Goal: Communication & Community: Answer question/provide support

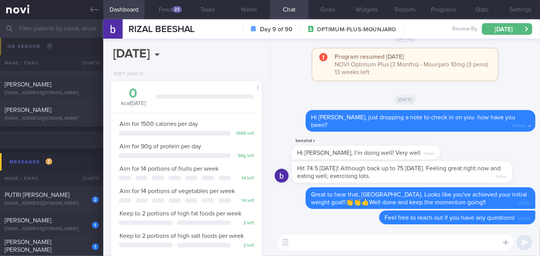
scroll to position [3459, 0]
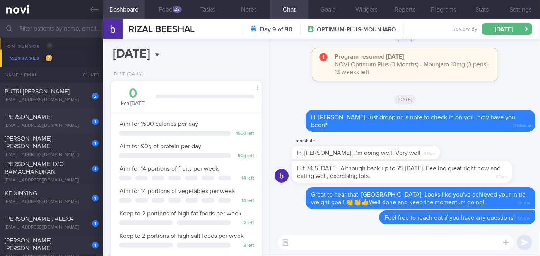
click at [79, 121] on div "1 [PERSON_NAME] [EMAIL_ADDRESS][DOMAIN_NAME]" at bounding box center [51, 120] width 103 height 15
select select "9"
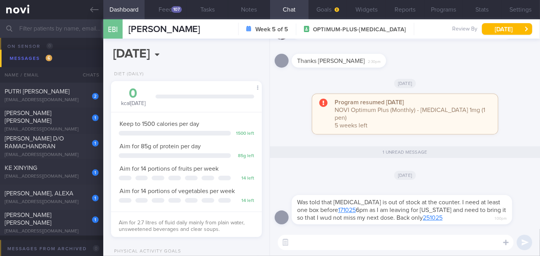
click at [323, 247] on textarea at bounding box center [396, 242] width 236 height 15
type textarea "H"
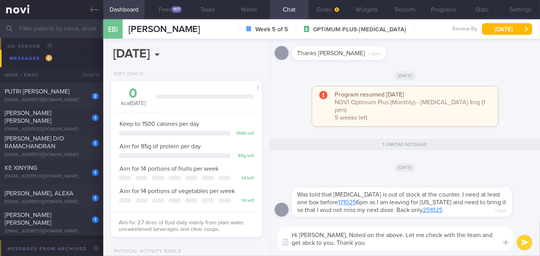
drag, startPoint x: 489, startPoint y: 233, endPoint x: 485, endPoint y: 237, distance: 5.5
click at [485, 237] on textarea "Hi [PERSON_NAME], Noted on the above. Let me check with the team and get abck t…" at bounding box center [396, 238] width 236 height 23
click at [485, 236] on textarea "Hi [PERSON_NAME], Noted on the above. Let me check with the team and get abck t…" at bounding box center [396, 238] width 236 height 23
click at [492, 236] on textarea "Hi [PERSON_NAME], Noted on the above. Let me check with the team and get abck t…" at bounding box center [396, 238] width 236 height 23
click at [311, 244] on textarea "Hi [PERSON_NAME], Noted on the above. Let me check with the team and get back t…" at bounding box center [396, 238] width 236 height 23
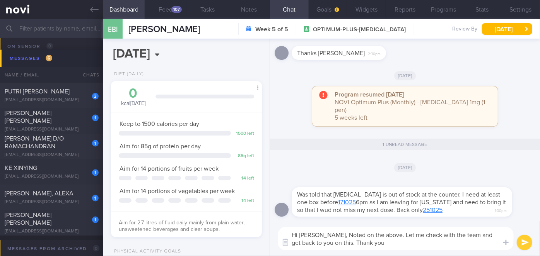
click at [330, 234] on textarea "Hi [PERSON_NAME], Noted on the above. Let me check with the team and get back t…" at bounding box center [396, 238] width 236 height 23
click at [323, 245] on textarea "Hi [PERSON_NAME], noted on the above. Let me check with the team and get back t…" at bounding box center [396, 238] width 236 height 23
type textarea "Hi [PERSON_NAME], noted on the above. Let me check with the team and get back t…"
click at [525, 242] on button "submit" at bounding box center [524, 242] width 15 height 15
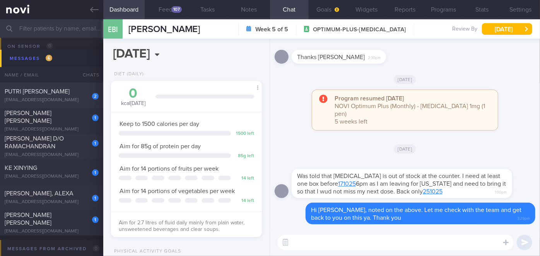
click at [60, 91] on div "PUTRI [PERSON_NAME]" at bounding box center [51, 92] width 92 height 8
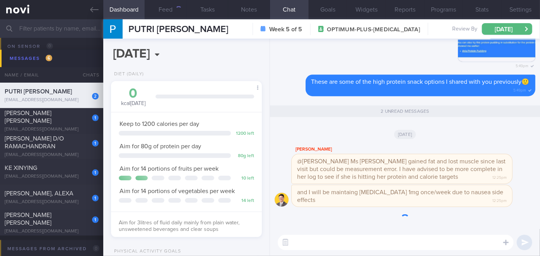
scroll to position [77, 132]
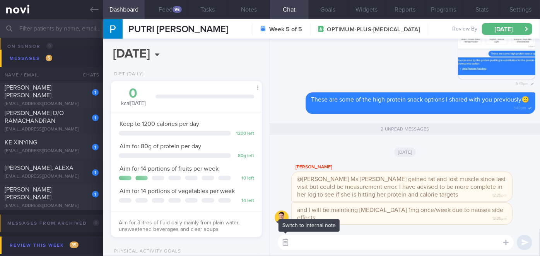
click at [287, 243] on button "button" at bounding box center [285, 243] width 14 height 14
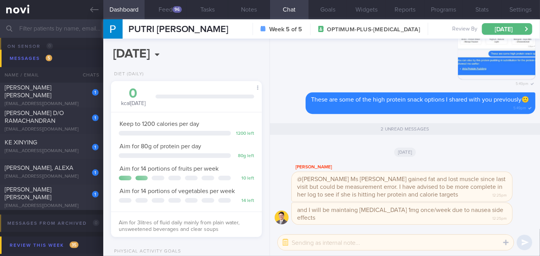
click at [305, 243] on textarea at bounding box center [396, 242] width 236 height 15
type textarea "h"
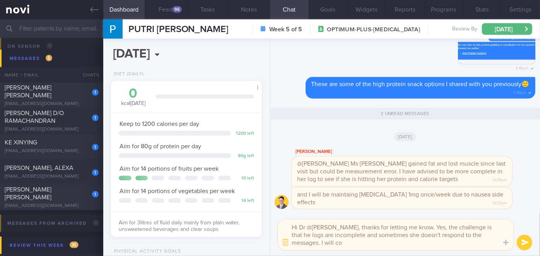
scroll to position [0, 0]
click at [478, 227] on textarea "Hi Dr @[PERSON_NAME], thanks for letting me know. Yes, the challenge is that he…" at bounding box center [396, 235] width 236 height 31
click at [390, 246] on textarea "Hi Dr @[PERSON_NAME], thanks for letting me know. Yes, the challenge is that he…" at bounding box center [396, 235] width 236 height 31
type textarea "Hi Dr @[PERSON_NAME], thanks for letting me know. Yes, the challenge is that he…"
click at [526, 241] on button "submit" at bounding box center [524, 242] width 15 height 15
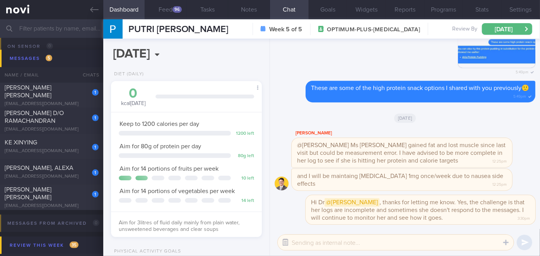
click at [285, 244] on button "button" at bounding box center [285, 243] width 14 height 14
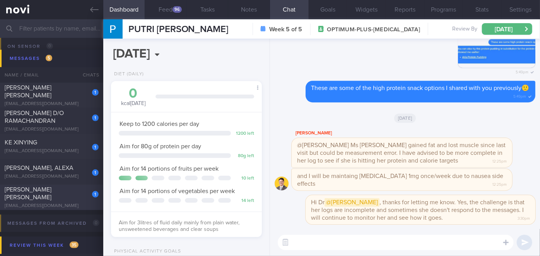
click at [67, 200] on div "[PERSON_NAME] [PERSON_NAME]" at bounding box center [51, 193] width 92 height 15
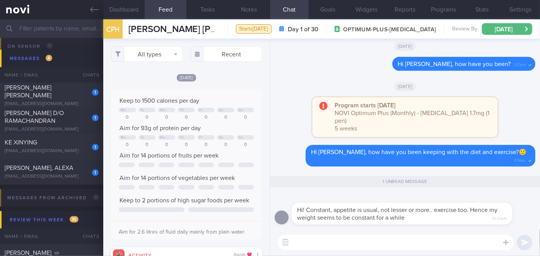
click at [317, 243] on textarea at bounding box center [396, 242] width 236 height 15
drag, startPoint x: 121, startPoint y: 10, endPoint x: 125, endPoint y: 39, distance: 28.9
click at [121, 10] on button "Dashboard" at bounding box center [124, 9] width 42 height 19
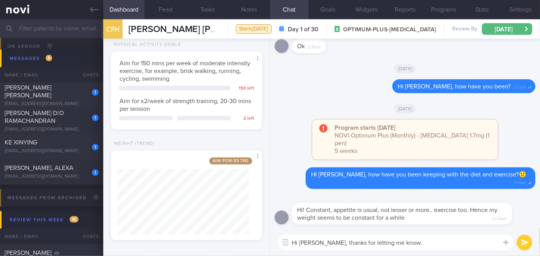
scroll to position [233, 0]
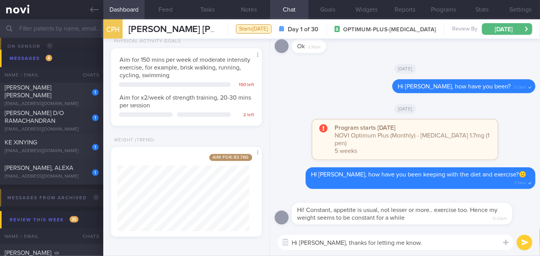
click at [420, 241] on textarea "Hi [PERSON_NAME], thanks for letting me know." at bounding box center [396, 242] width 236 height 15
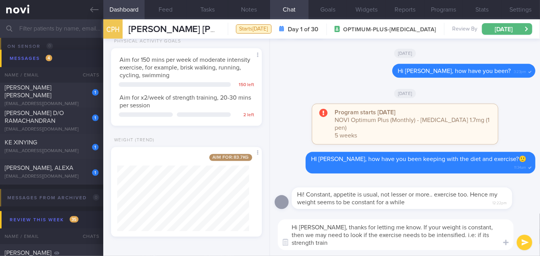
scroll to position [0, 0]
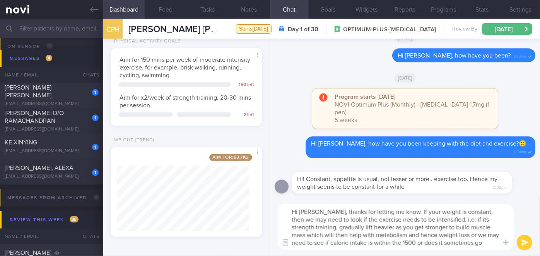
click at [445, 234] on textarea "Hi [PERSON_NAME], thanks for letting me know. If your weight is constant, then …" at bounding box center [396, 227] width 236 height 46
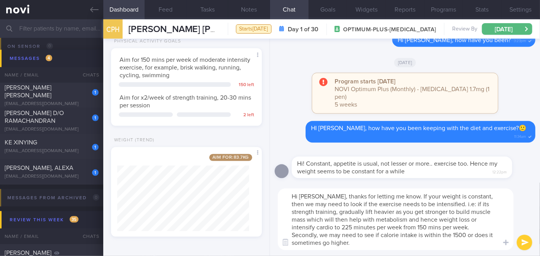
click at [417, 241] on textarea "Hi [PERSON_NAME], thanks for letting me know. If your weight is constant, then …" at bounding box center [396, 220] width 236 height 62
type textarea "Hi [PERSON_NAME], thanks for letting me know. If your weight is constant, then …"
click at [523, 243] on button "submit" at bounding box center [524, 242] width 15 height 15
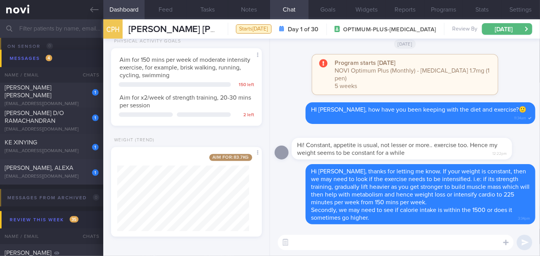
click at [70, 171] on div "[PERSON_NAME], ALEXA" at bounding box center [51, 168] width 92 height 8
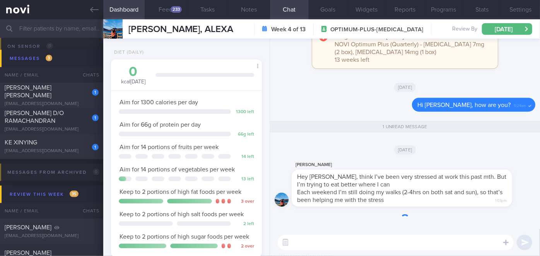
scroll to position [77, 132]
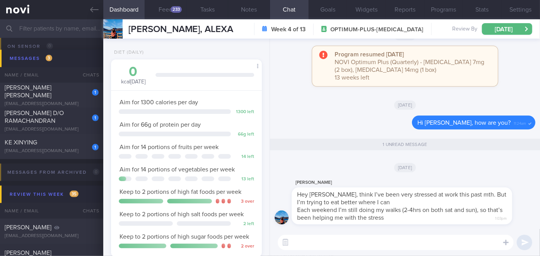
click at [396, 242] on textarea at bounding box center [396, 242] width 236 height 15
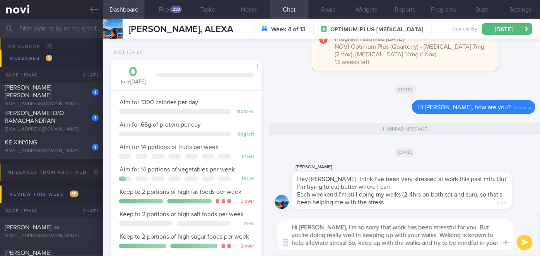
scroll to position [0, 0]
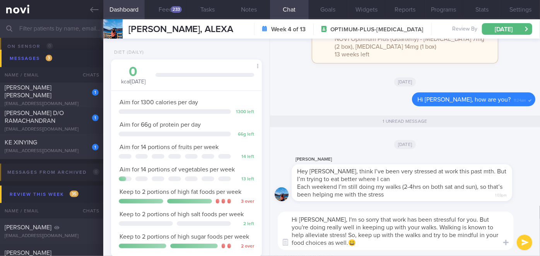
type textarea "Hi [PERSON_NAME], I'm so sorry that work has been stressful for you. But you're…"
click at [528, 242] on button "submit" at bounding box center [524, 242] width 15 height 15
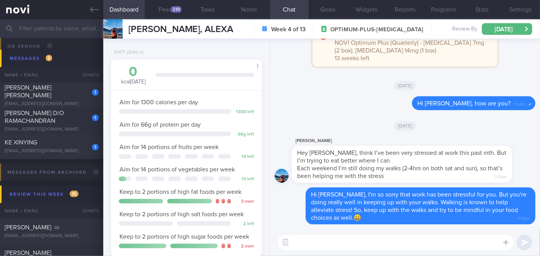
click at [422, 242] on textarea at bounding box center [396, 242] width 236 height 15
type textarea "Do you see work stress settling anytime soon, [PERSON_NAME]?"
click at [529, 244] on button "submit" at bounding box center [524, 242] width 15 height 15
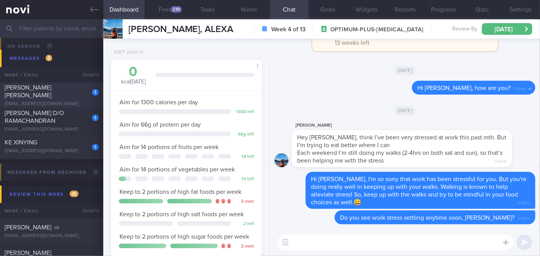
click at [84, 92] on div "1" at bounding box center [90, 90] width 17 height 12
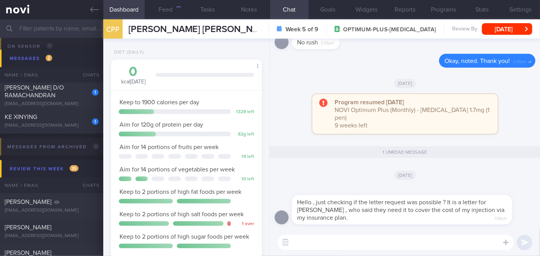
click at [316, 244] on textarea at bounding box center [396, 242] width 236 height 15
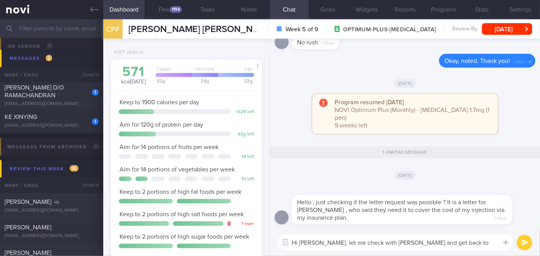
type textarea "Hi [PERSON_NAME], let me check with [PERSON_NAME] and get back to you ya"
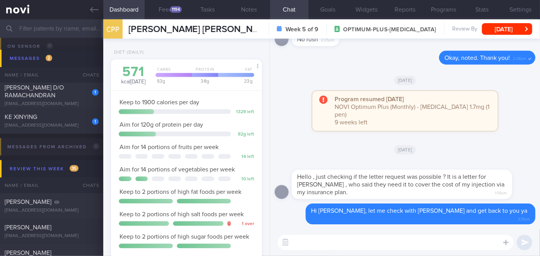
click at [68, 32] on input "text" at bounding box center [270, 28] width 540 height 19
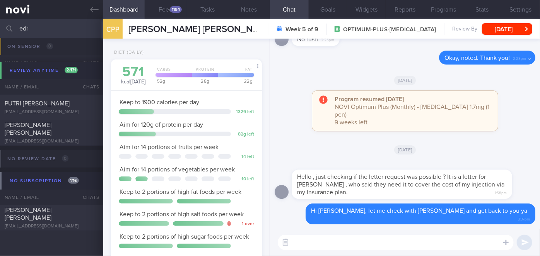
scroll to position [59, 0]
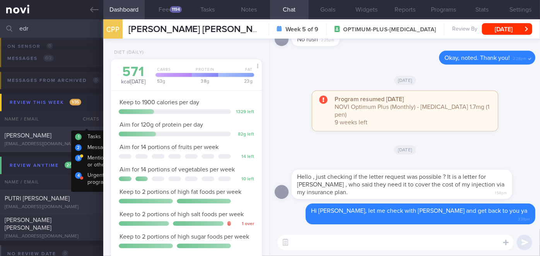
type input "edr"
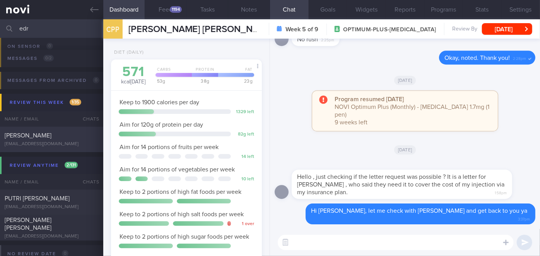
click at [92, 133] on div at bounding box center [90, 134] width 17 height 4
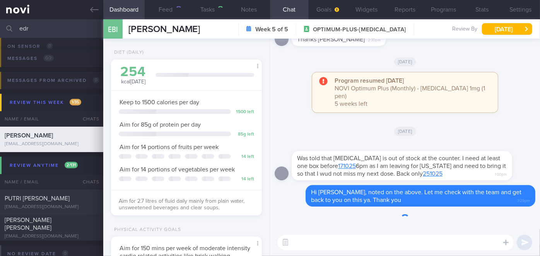
scroll to position [67, 135]
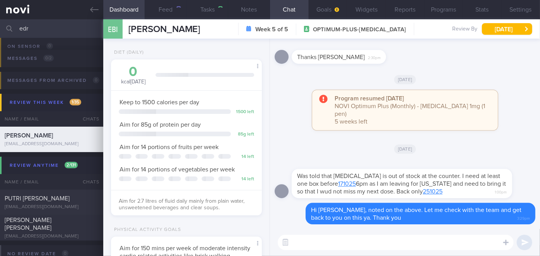
click at [362, 244] on textarea at bounding box center [396, 242] width 236 height 15
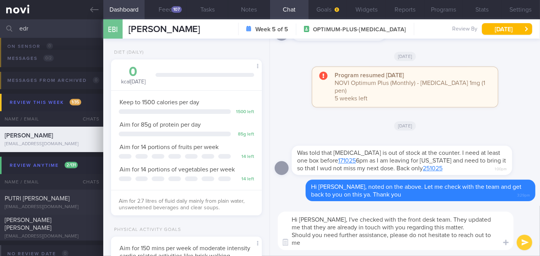
scroll to position [0, 0]
type textarea "Hi [PERSON_NAME], I've checked with the front desk team. They updated me that t…"
click at [521, 242] on button "submit" at bounding box center [524, 242] width 15 height 15
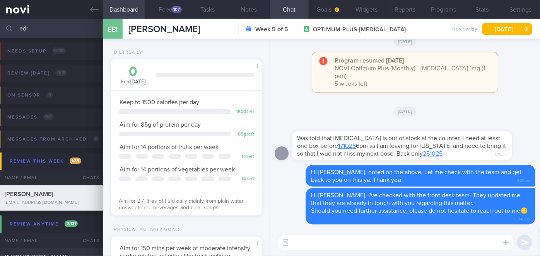
click at [51, 27] on input "edr" at bounding box center [270, 28] width 540 height 19
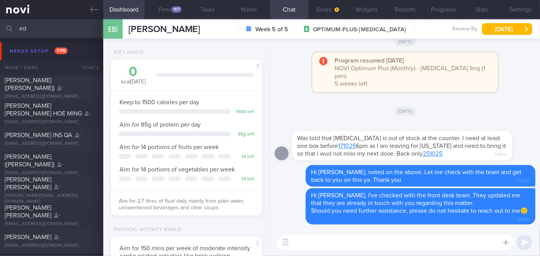
type input "e"
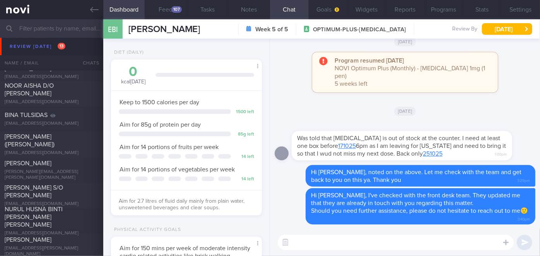
scroll to position [3392, 0]
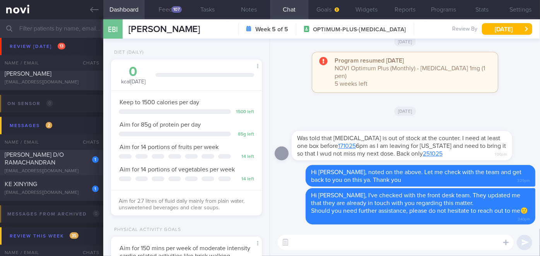
click at [58, 161] on div "[PERSON_NAME] D/O RAMACHANDRAN" at bounding box center [51, 158] width 92 height 15
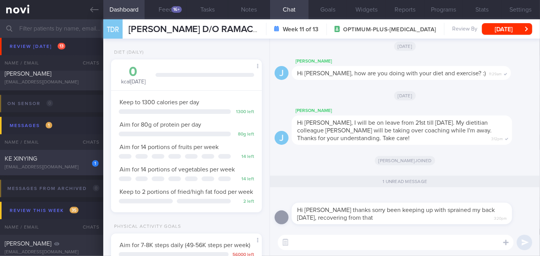
click at [65, 165] on div "[EMAIL_ADDRESS][DOMAIN_NAME]" at bounding box center [52, 168] width 94 height 6
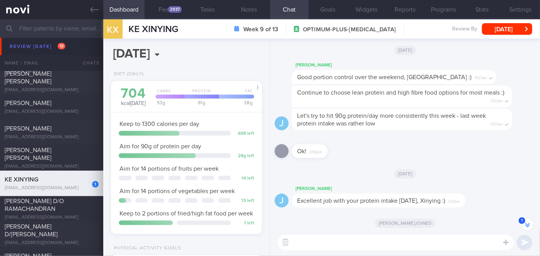
scroll to position [3075, 0]
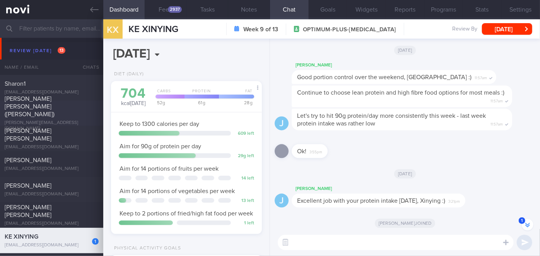
click at [30, 117] on div "[PERSON_NAME] [PERSON_NAME] ([PERSON_NAME]) [PERSON_NAME][EMAIL_ADDRESS][DOMAIN…" at bounding box center [51, 113] width 103 height 37
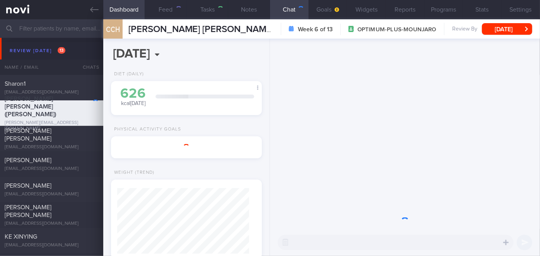
type input "Nil"
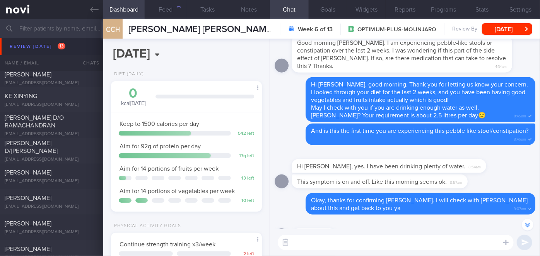
scroll to position [3287, 0]
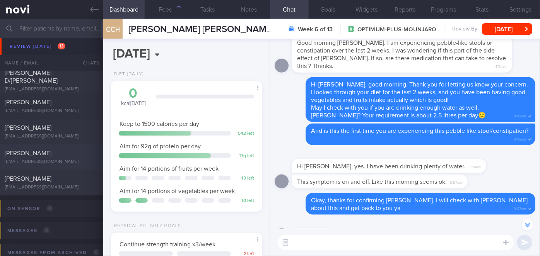
click at [50, 153] on div "[PERSON_NAME]" at bounding box center [51, 154] width 92 height 8
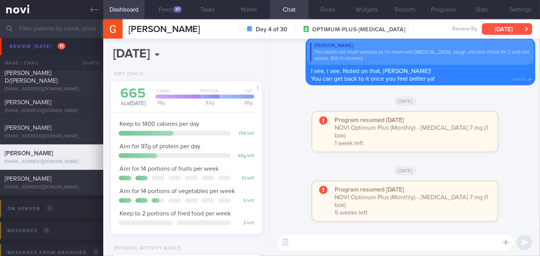
click at [497, 28] on button "[DATE]" at bounding box center [507, 29] width 50 height 12
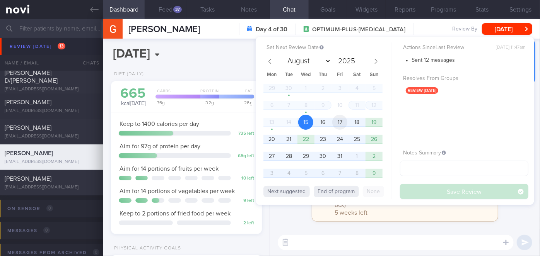
click at [341, 121] on span "17" at bounding box center [339, 122] width 15 height 15
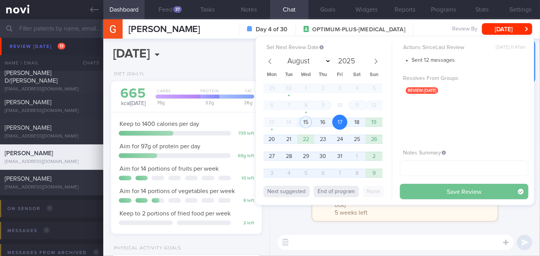
click at [425, 195] on button "Save Review" at bounding box center [464, 191] width 128 height 15
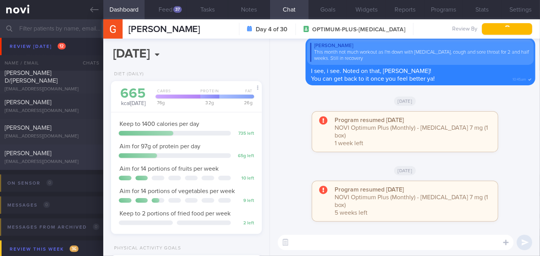
click at [41, 156] on div "[PERSON_NAME]" at bounding box center [51, 154] width 92 height 8
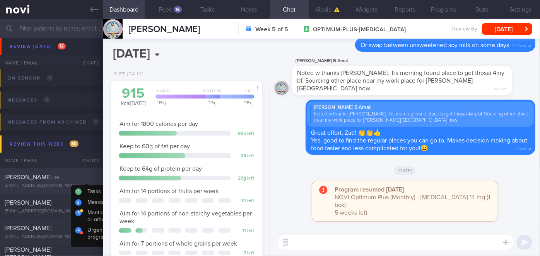
scroll to position [3357, 0]
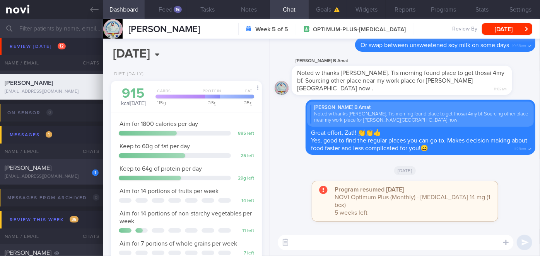
click at [69, 175] on div "[EMAIL_ADDRESS][DOMAIN_NAME]" at bounding box center [52, 177] width 94 height 6
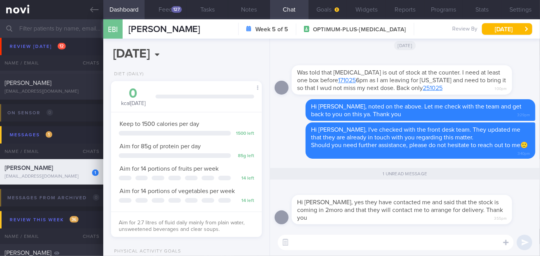
scroll to position [67, 135]
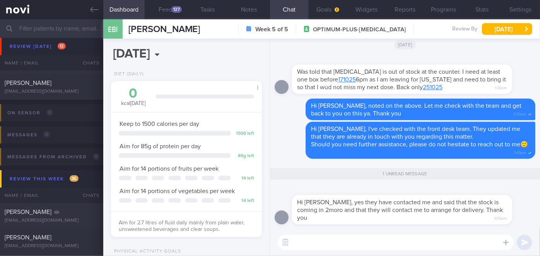
click at [431, 242] on textarea at bounding box center [396, 242] width 236 height 15
type textarea "O"
type textarea "That's great to hear!👍"
click at [523, 244] on button "submit" at bounding box center [524, 242] width 15 height 15
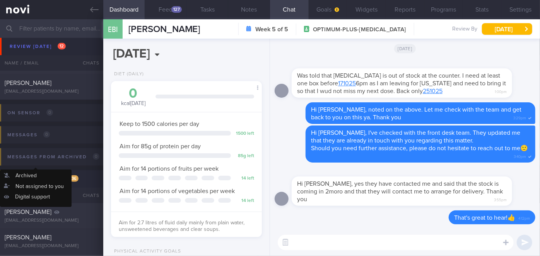
scroll to position [3287, 0]
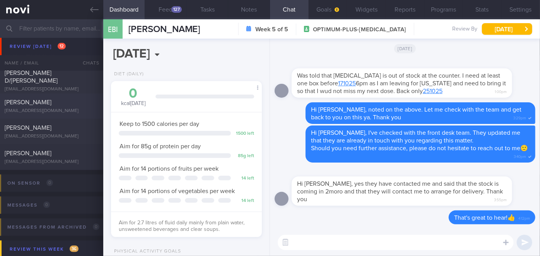
click at [72, 102] on div "[PERSON_NAME]" at bounding box center [51, 103] width 92 height 8
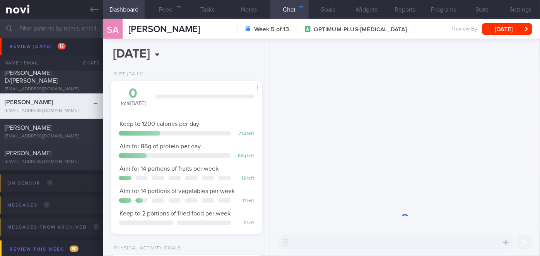
scroll to position [77, 132]
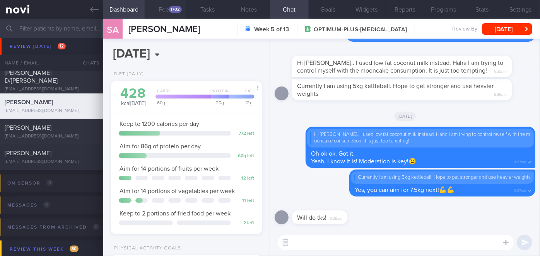
click at [178, 15] on button "Feed 1702" at bounding box center [166, 9] width 42 height 19
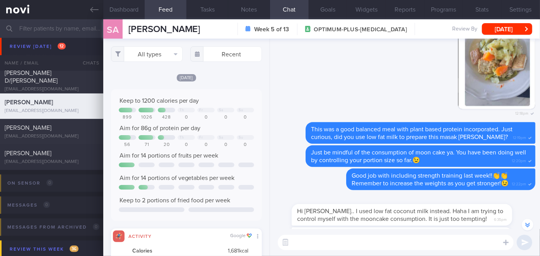
scroll to position [-175, 0]
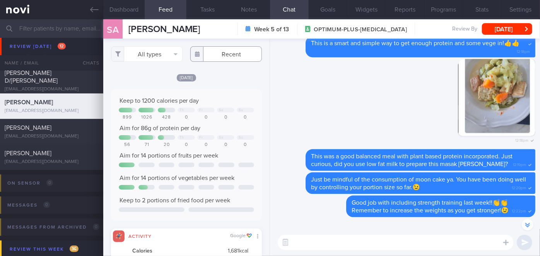
click at [219, 52] on input "text" at bounding box center [226, 53] width 72 height 15
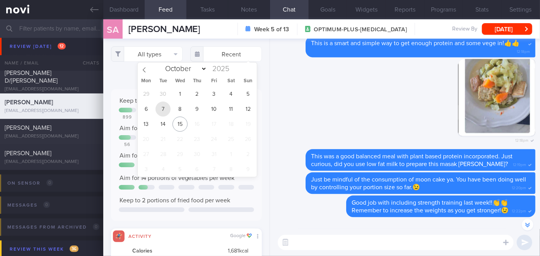
click at [155, 111] on span "7" at bounding box center [162, 109] width 15 height 15
type input "[DATE]"
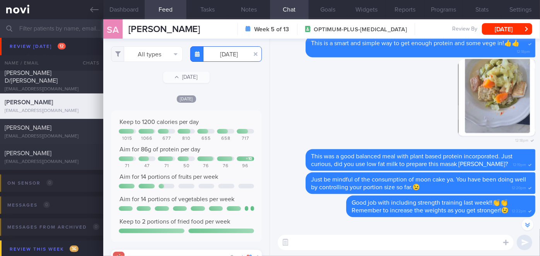
scroll to position [33, 135]
click at [141, 53] on button "All types" at bounding box center [147, 53] width 72 height 15
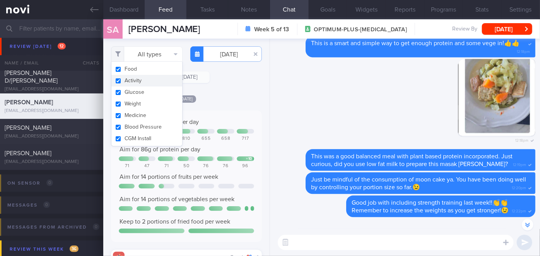
click at [143, 82] on button "Activity" at bounding box center [146, 81] width 71 height 12
checkbox input "false"
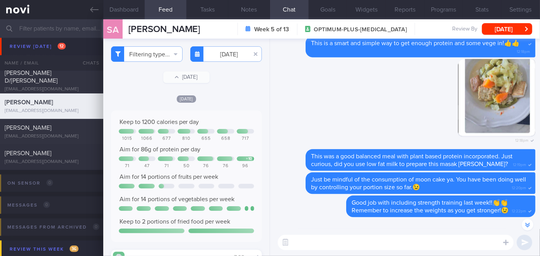
click at [236, 102] on div "[DATE] Keep to 1200 calories per day 1015 1066 677 810 655 658 717 Aim for 86g …" at bounding box center [186, 244] width 151 height 298
click at [219, 60] on body "You are offline! Some functionality will be unavailable Patients New Users Coac…" at bounding box center [270, 128] width 540 height 256
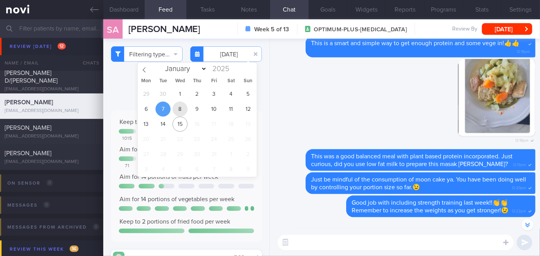
click at [184, 106] on span "8" at bounding box center [179, 109] width 15 height 15
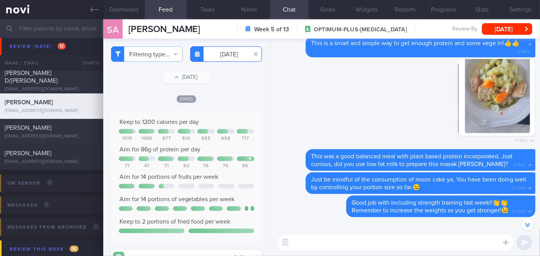
click at [223, 57] on input "[DATE]" at bounding box center [226, 53] width 72 height 15
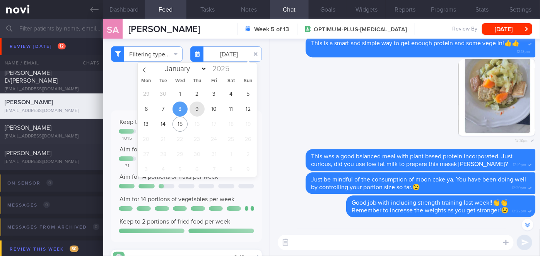
click at [200, 107] on span "9" at bounding box center [197, 109] width 15 height 15
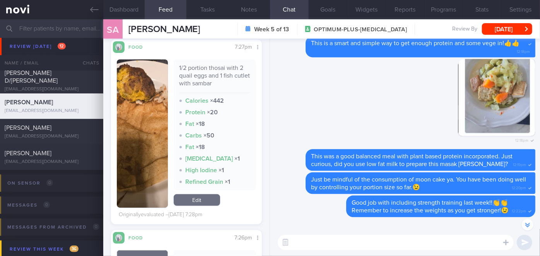
click at [138, 94] on img "button" at bounding box center [142, 134] width 51 height 149
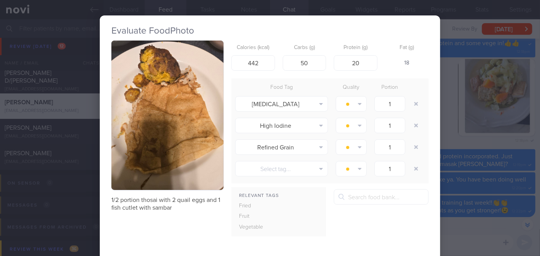
click at [483, 165] on div "Evaluate Food Photo 1/2 portion thosai with 2 quail eggs and 1 fish cutlet with…" at bounding box center [270, 128] width 540 height 256
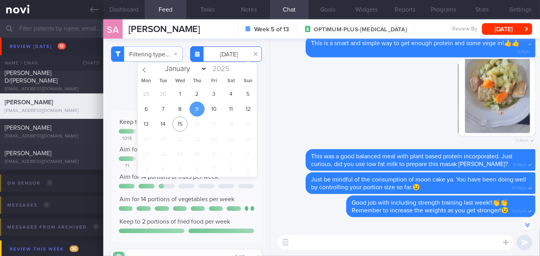
click at [229, 56] on input "[DATE]" at bounding box center [226, 53] width 72 height 15
click at [211, 110] on span "10" at bounding box center [214, 109] width 15 height 15
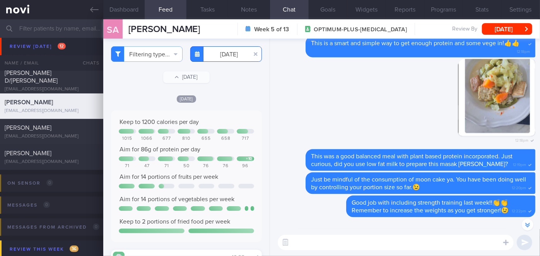
click at [227, 57] on input "[DATE]" at bounding box center [226, 53] width 72 height 15
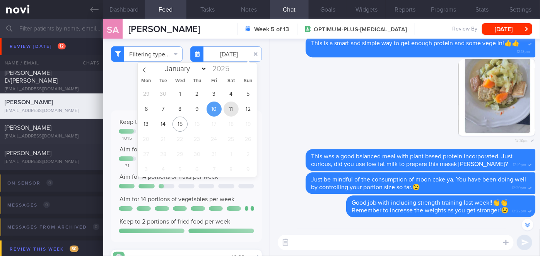
click at [229, 108] on span "11" at bounding box center [231, 109] width 15 height 15
type input "[DATE]"
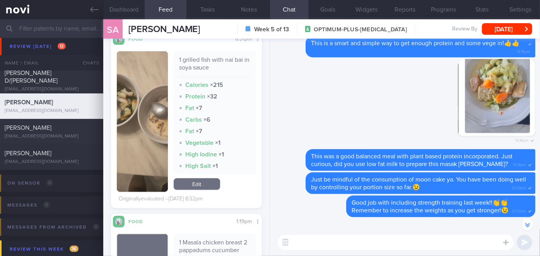
click at [148, 88] on img "button" at bounding box center [142, 121] width 51 height 141
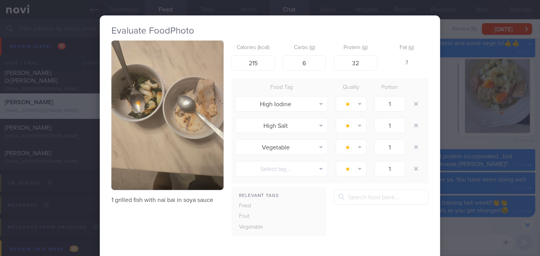
click at [439, 130] on div "Evaluate Food Photo 1 grilled fish with nai bai in soya sauce Calories (kcal) 2…" at bounding box center [270, 128] width 540 height 256
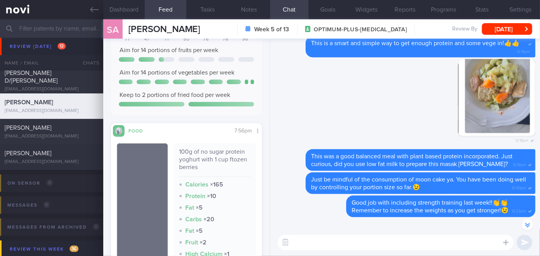
click at [350, 249] on textarea at bounding box center [396, 242] width 236 height 15
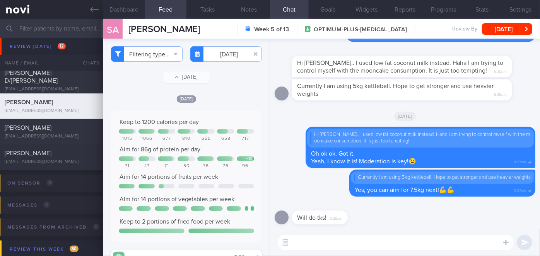
click at [312, 237] on textarea at bounding box center [396, 242] width 236 height 15
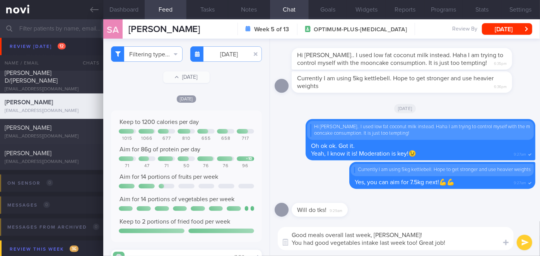
click at [405, 232] on textarea "Good meals overall last week, [PERSON_NAME]! You had good vegetables intake las…" at bounding box center [396, 238] width 236 height 23
click at [457, 244] on textarea "Good meals overall last week, [PERSON_NAME]! You had good vegetables intake las…" at bounding box center [396, 238] width 236 height 23
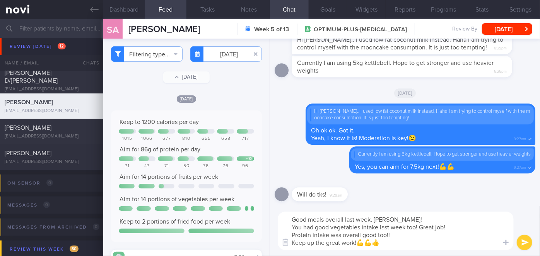
type textarea "Good meals overall last week, [PERSON_NAME]! You had good vegetables intake las…"
click at [521, 239] on button "submit" at bounding box center [524, 242] width 15 height 15
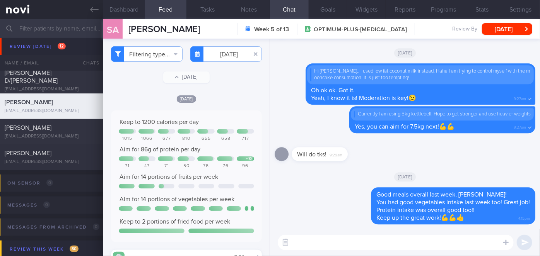
click at [406, 244] on textarea at bounding box center [396, 242] width 236 height 15
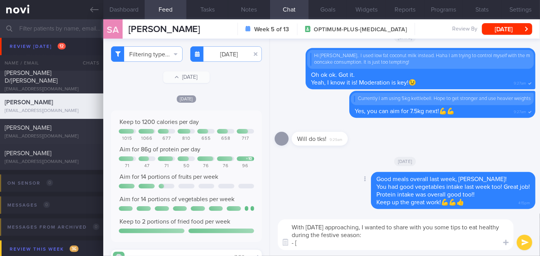
paste textarea "6 Tips To Healthy Deepavali Eating Whether As A Host Or Guest"
paste textarea "[URL][DOMAIN_NAME]"
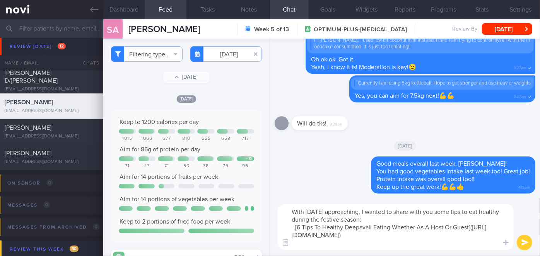
type textarea "With [DATE] approaching, I wanted to share with you some tips to eat healthy du…"
click at [525, 240] on button "submit" at bounding box center [524, 242] width 15 height 15
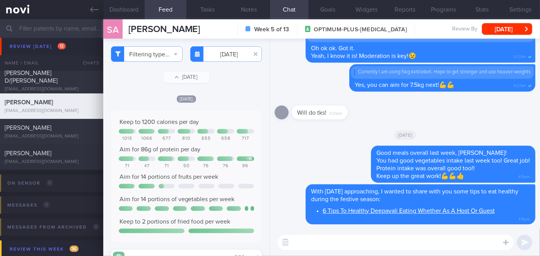
click at [460, 242] on textarea at bounding box center [396, 242] width 236 height 15
type textarea "Wishing you and family a very Happy [DATE]🪔"
click at [525, 241] on button "submit" at bounding box center [524, 242] width 15 height 15
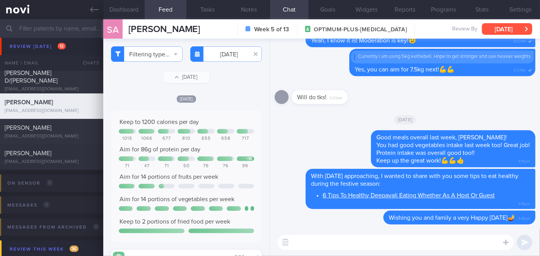
click at [515, 31] on button "[DATE]" at bounding box center [507, 29] width 50 height 12
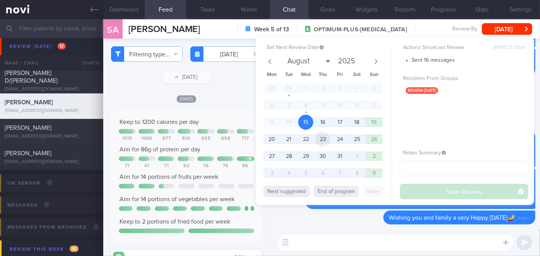
click at [319, 140] on span "23" at bounding box center [322, 139] width 15 height 15
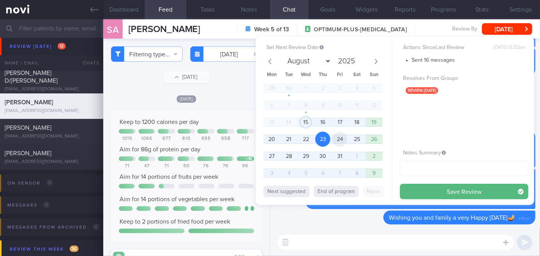
click at [333, 140] on span "24" at bounding box center [339, 139] width 15 height 15
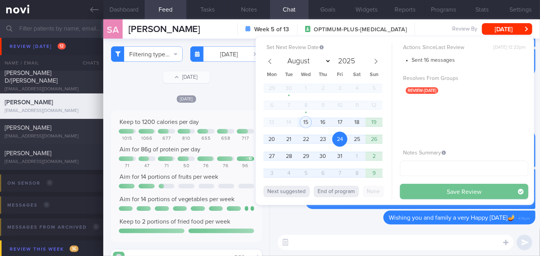
click at [413, 188] on button "Save Review" at bounding box center [464, 191] width 128 height 15
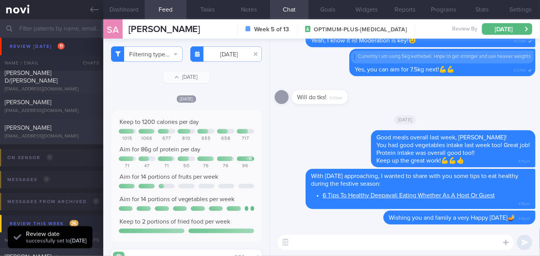
scroll to position [3216, 0]
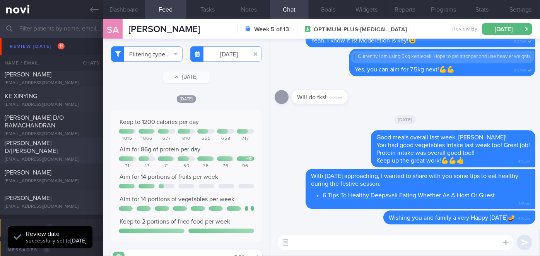
click at [61, 149] on div "[PERSON_NAME] D/[PERSON_NAME]" at bounding box center [51, 147] width 92 height 15
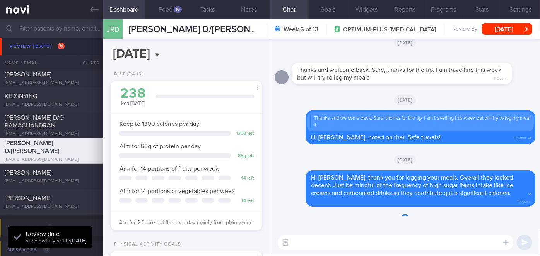
scroll to position [77, 132]
click at [164, 15] on button "Feed 10" at bounding box center [166, 9] width 42 height 19
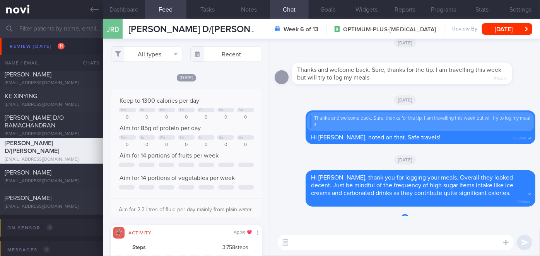
scroll to position [33, 135]
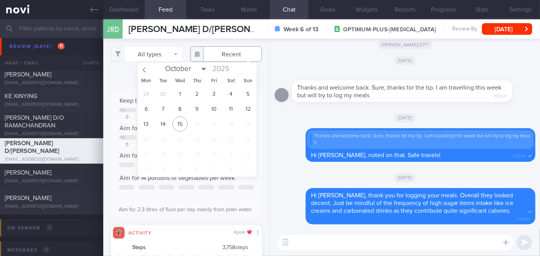
click at [206, 54] on input "text" at bounding box center [226, 53] width 72 height 15
click at [164, 109] on span "7" at bounding box center [162, 109] width 15 height 15
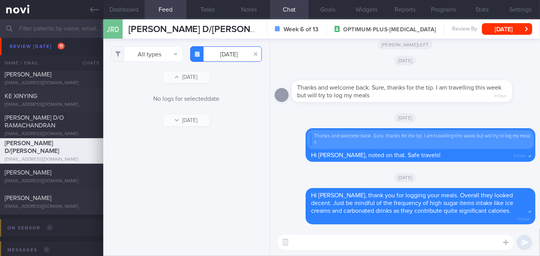
click at [230, 54] on input "[DATE]" at bounding box center [226, 53] width 72 height 15
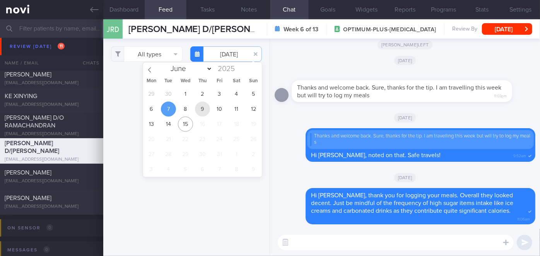
click at [202, 109] on span "9" at bounding box center [202, 109] width 15 height 15
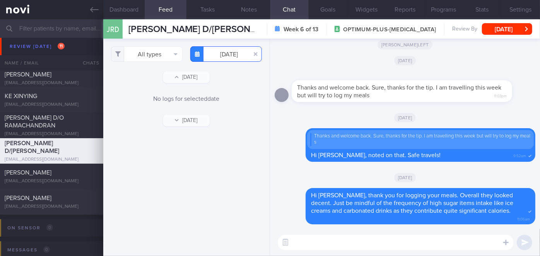
click at [225, 55] on input "[DATE]" at bounding box center [226, 53] width 72 height 15
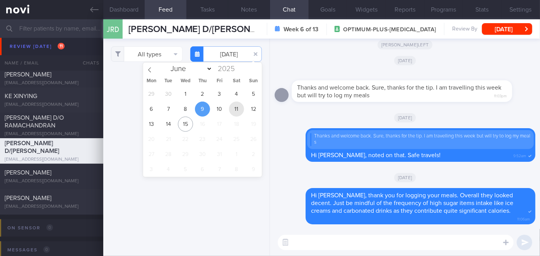
click at [231, 109] on span "11" at bounding box center [236, 109] width 15 height 15
type input "[DATE]"
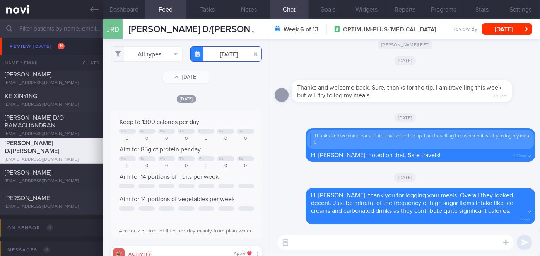
scroll to position [386722, 386620]
click at [345, 244] on textarea at bounding box center [396, 242] width 236 height 15
type textarea "Hi [PERSON_NAME], how have you been?🙂"
click at [522, 241] on button "submit" at bounding box center [524, 242] width 15 height 15
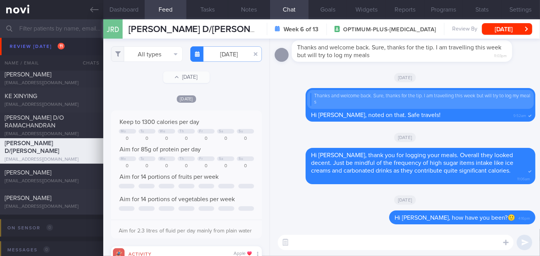
drag, startPoint x: 511, startPoint y: 30, endPoint x: 500, endPoint y: 36, distance: 12.3
click at [511, 29] on button "[DATE]" at bounding box center [507, 29] width 50 height 12
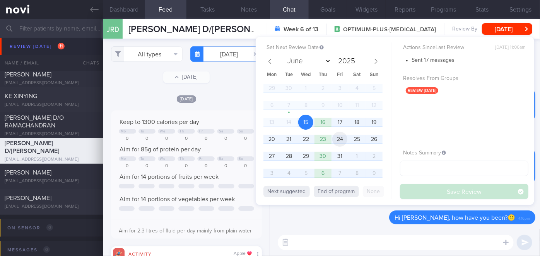
click at [342, 142] on span "24" at bounding box center [339, 139] width 15 height 15
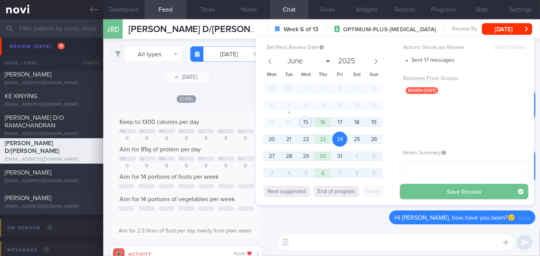
click at [413, 194] on button "Save Review" at bounding box center [464, 191] width 128 height 15
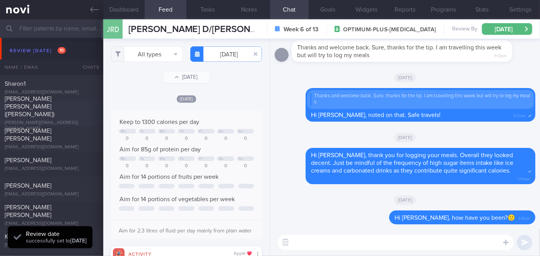
click at [67, 114] on div "[PERSON_NAME] [PERSON_NAME] ([PERSON_NAME])" at bounding box center [51, 106] width 92 height 23
type input "Nil"
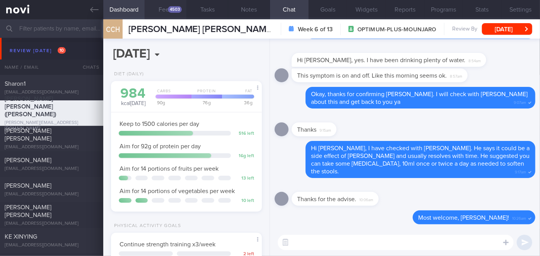
click at [171, 14] on button "Feed 4503" at bounding box center [166, 9] width 42 height 19
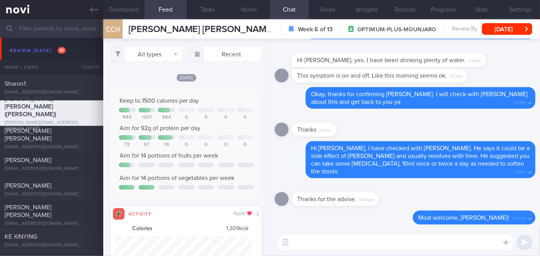
scroll to position [33, 135]
click at [154, 50] on button "All types" at bounding box center [147, 53] width 72 height 15
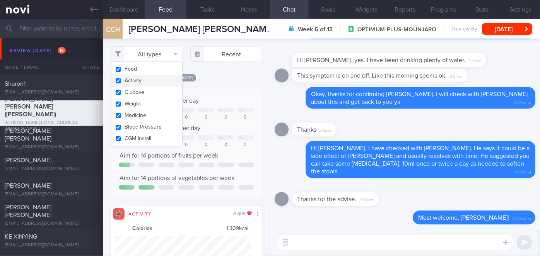
click at [136, 79] on button "Activity" at bounding box center [146, 81] width 71 height 12
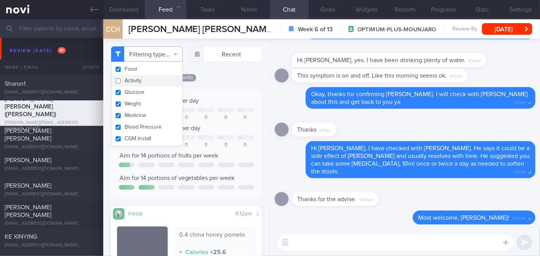
checkbox input "false"
click at [220, 83] on div "[DATE] Keep to 1500 calories per day Th Fr Sa Su 880 1001 984 0 0 0 0 Aim for 9…" at bounding box center [186, 213] width 151 height 280
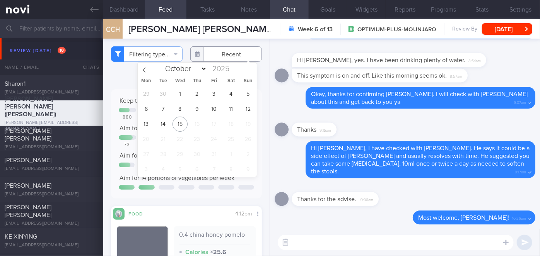
click at [219, 56] on input "text" at bounding box center [226, 53] width 72 height 15
click at [145, 108] on span "6" at bounding box center [145, 109] width 15 height 15
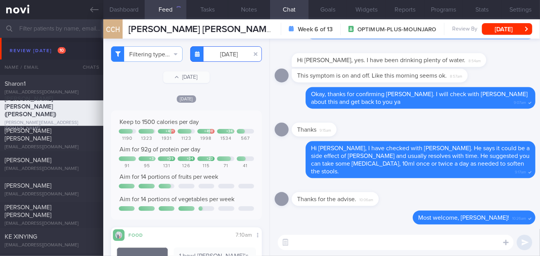
click at [218, 56] on input "[DATE]" at bounding box center [226, 53] width 72 height 15
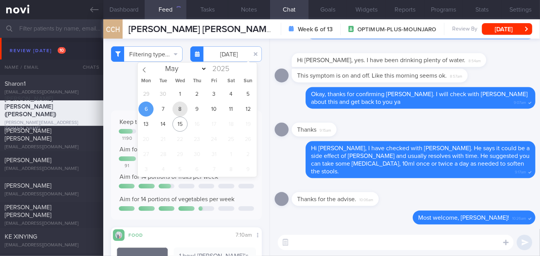
click at [176, 110] on span "8" at bounding box center [179, 109] width 15 height 15
drag, startPoint x: 280, startPoint y: 113, endPoint x: 234, endPoint y: 134, distance: 50.0
click at [279, 109] on div "Delete Okay, thanks for confirming [PERSON_NAME]. I will check with [PERSON_NAM…" at bounding box center [405, 98] width 261 height 22
click at [217, 52] on input "[DATE]" at bounding box center [226, 53] width 72 height 15
click at [192, 112] on span "9" at bounding box center [197, 109] width 15 height 15
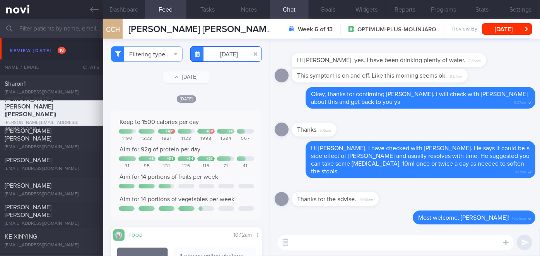
click at [221, 52] on input "[DATE]" at bounding box center [226, 53] width 72 height 15
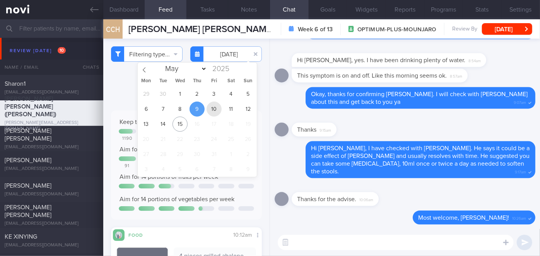
click at [207, 110] on span "10" at bounding box center [214, 109] width 15 height 15
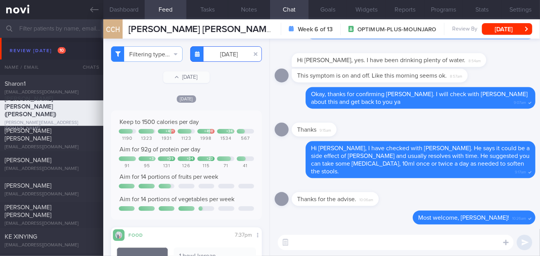
click at [226, 49] on input "[DATE]" at bounding box center [226, 53] width 72 height 15
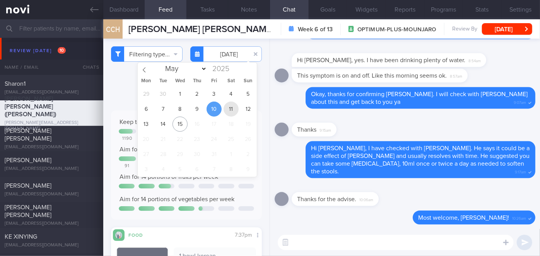
click at [232, 103] on span "11" at bounding box center [231, 109] width 15 height 15
type input "[DATE]"
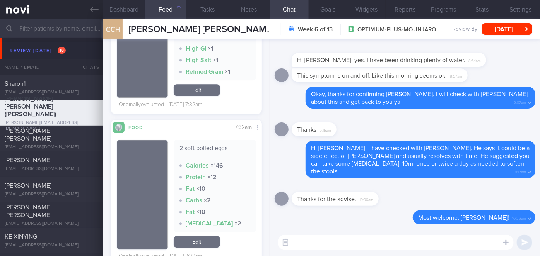
scroll to position [1336, 0]
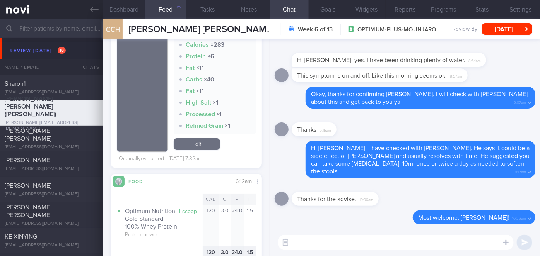
click at [318, 244] on textarea at bounding box center [396, 242] width 236 height 15
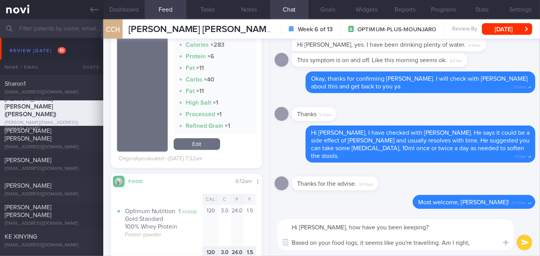
scroll to position [0, 0]
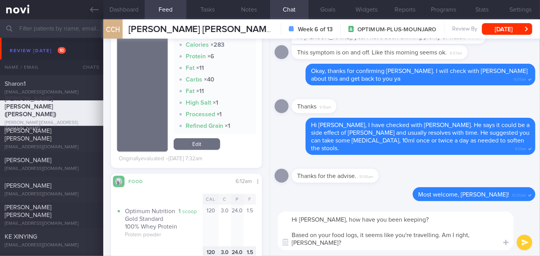
type textarea "Hi [PERSON_NAME], how have you been keeping? Based on your food logs, it seems …"
click at [524, 240] on button "submit" at bounding box center [524, 242] width 15 height 15
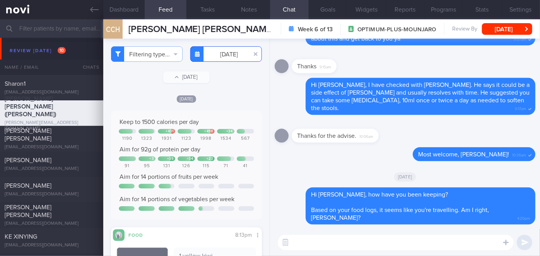
click at [230, 56] on input "[DATE]" at bounding box center [226, 53] width 72 height 15
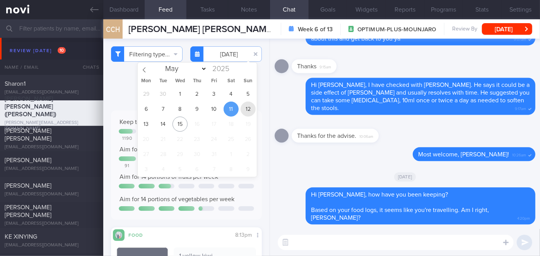
click at [244, 108] on span "12" at bounding box center [248, 109] width 15 height 15
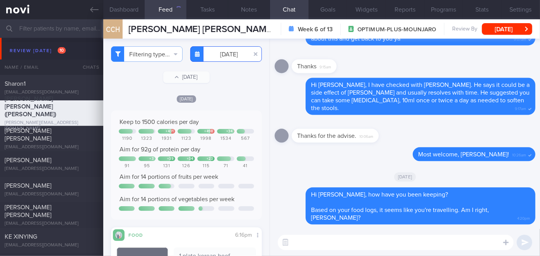
click at [220, 58] on input "[DATE]" at bounding box center [226, 53] width 72 height 15
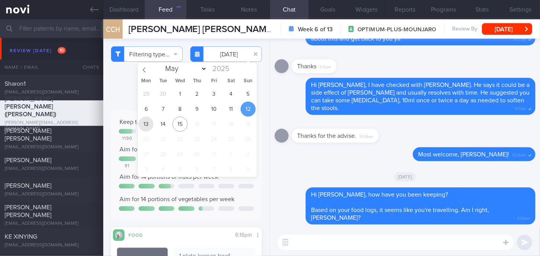
click at [150, 124] on span "13" at bounding box center [145, 124] width 15 height 15
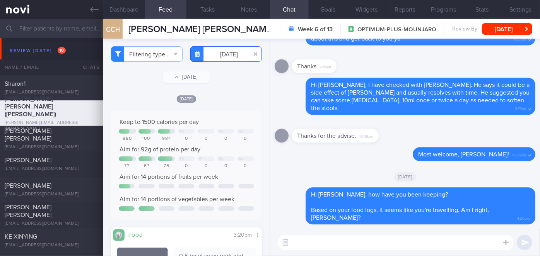
click at [228, 60] on input "[DATE]" at bounding box center [226, 53] width 72 height 15
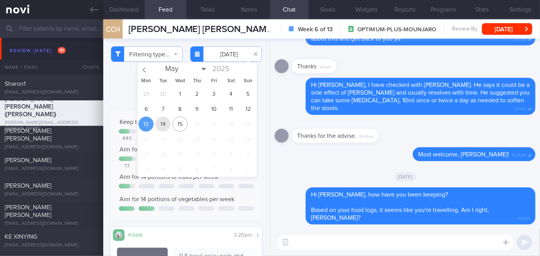
click at [170, 121] on span "14" at bounding box center [162, 124] width 15 height 15
type input "[DATE]"
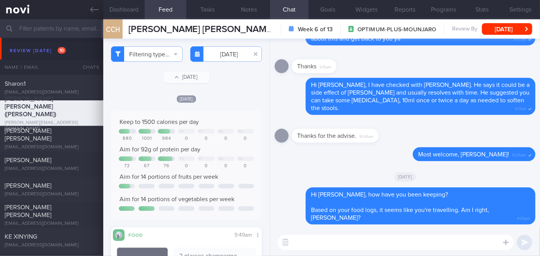
click at [315, 239] on textarea at bounding box center [396, 242] width 236 height 15
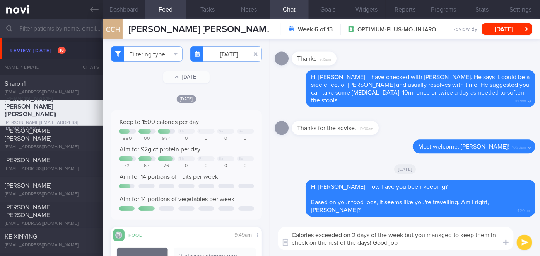
type textarea "Calories exceeded on 2 days of the week but you managed to keep them in check o…"
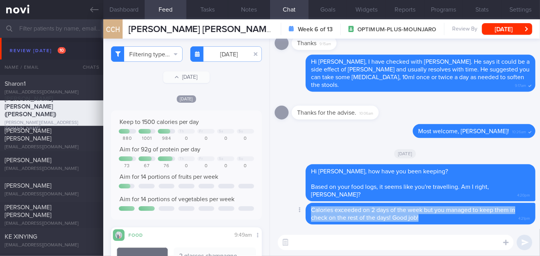
drag, startPoint x: 311, startPoint y: 210, endPoint x: 420, endPoint y: 216, distance: 110.0
click at [420, 216] on div "Calories exceeded on 2 days of the week but you managed to keep them in check o…" at bounding box center [421, 214] width 230 height 22
copy span "Calories exceeded on 2 days of the week but you managed to keep them in check o…"
click at [299, 210] on icon at bounding box center [300, 209] width 2 height 5
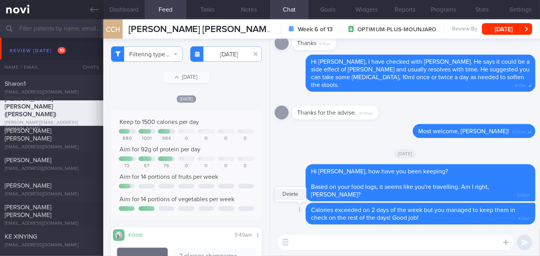
click at [294, 195] on button "Delete" at bounding box center [290, 195] width 31 height 12
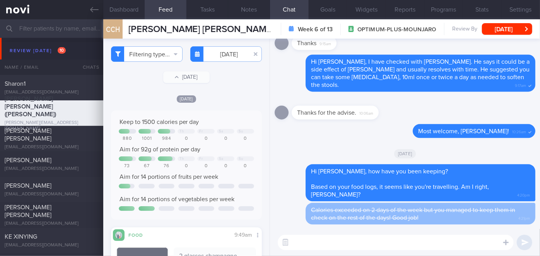
click at [314, 244] on textarea at bounding box center [396, 242] width 236 height 15
paste textarea "Calories exceeded on 2 days of the week but you managed to keep them in check o…"
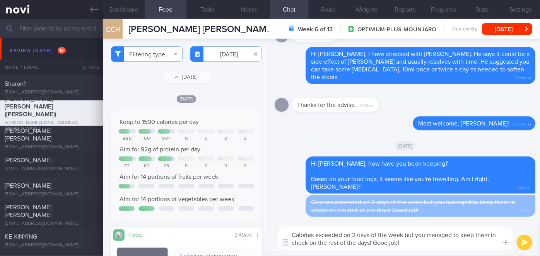
click at [406, 236] on textarea "Calories exceeded on 2 days of the week but you managed to keep them in check o…" at bounding box center [396, 238] width 236 height 23
type textarea "Calories exceeded on 2 days of the week during the last week but you managed to…"
click at [526, 241] on button "submit" at bounding box center [524, 242] width 15 height 15
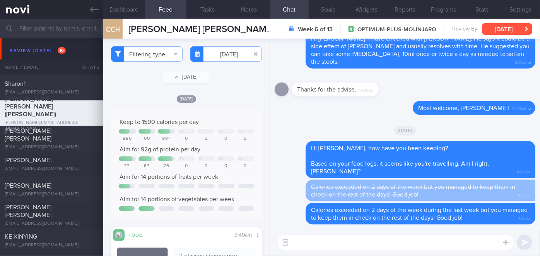
click at [493, 34] on button "[DATE]" at bounding box center [507, 29] width 50 height 12
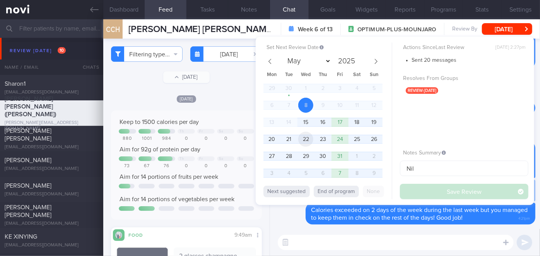
click at [306, 142] on span "22" at bounding box center [305, 139] width 15 height 15
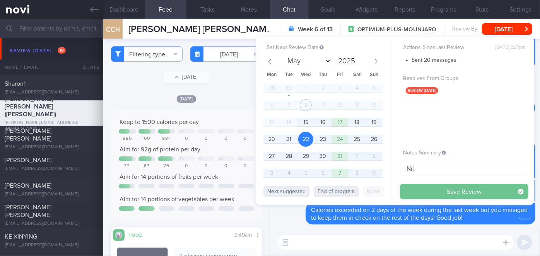
click at [425, 194] on button "Save Review" at bounding box center [464, 191] width 128 height 15
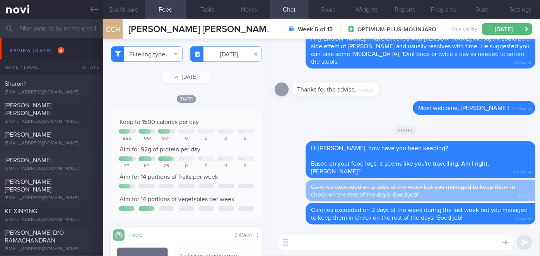
scroll to position [3040, 0]
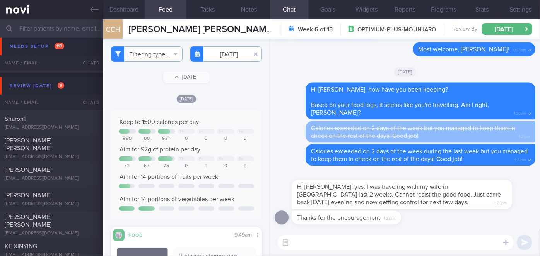
click at [349, 251] on div "​ ​" at bounding box center [405, 242] width 270 height 27
drag, startPoint x: 431, startPoint y: 208, endPoint x: 452, endPoint y: 207, distance: 21.3
click at [452, 207] on div "Hi [PERSON_NAME], yes. I was traveling with my wife in [GEOGRAPHIC_DATA] last 2…" at bounding box center [414, 190] width 244 height 39
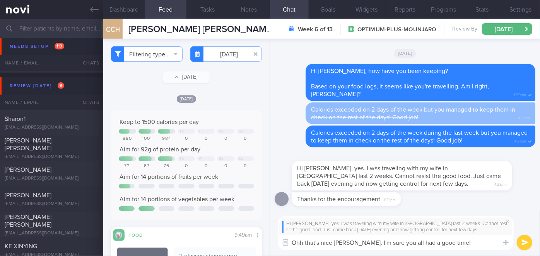
click at [366, 242] on textarea "Ohh that's nice [PERSON_NAME]. I'm sure you all had a good time!" at bounding box center [396, 242] width 236 height 15
click at [461, 241] on textarea "Ohh that's nice [PERSON_NAME]. I'm sure you all had a good time!" at bounding box center [396, 242] width 236 height 15
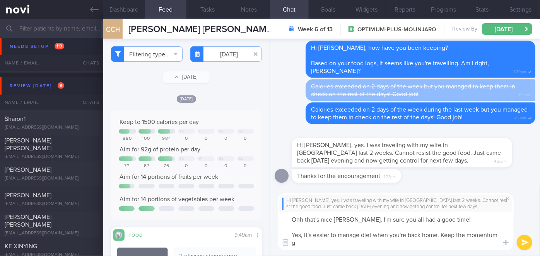
scroll to position [0, 0]
type textarea "Ohh that's nice [PERSON_NAME]. I'm sure you all had a good time! Yes, it's easi…"
click at [530, 239] on button "submit" at bounding box center [524, 242] width 15 height 15
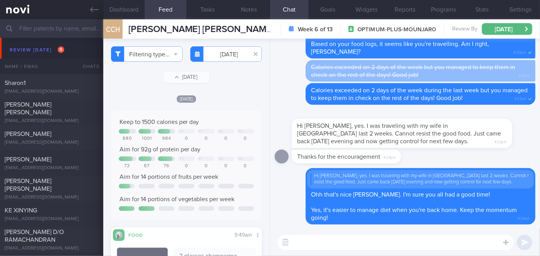
scroll to position [3075, 0]
click at [62, 33] on input "text" at bounding box center [270, 28] width 540 height 19
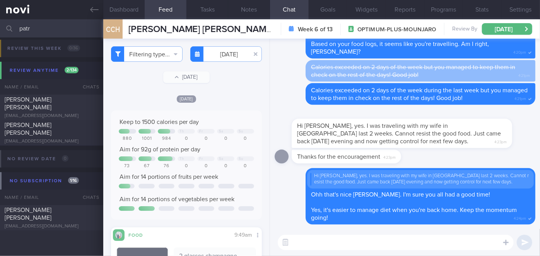
scroll to position [22, 0]
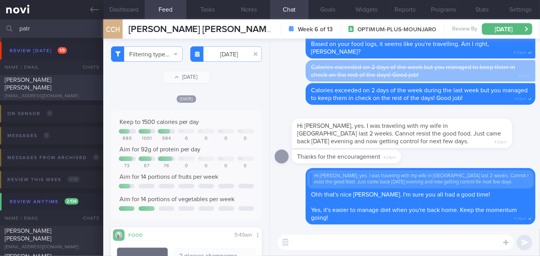
type input "patr"
drag, startPoint x: 89, startPoint y: 87, endPoint x: 314, endPoint y: 248, distance: 276.8
click at [89, 87] on div "[PERSON_NAME] [PERSON_NAME]" at bounding box center [51, 83] width 92 height 15
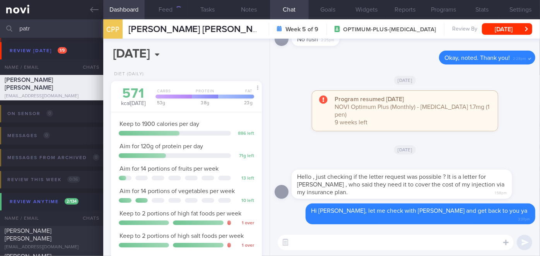
click at [349, 237] on textarea at bounding box center [396, 242] width 236 height 15
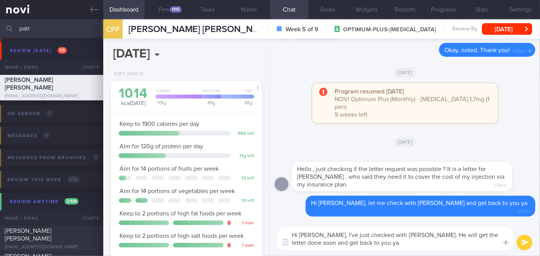
click at [410, 235] on textarea "Hi [PERSON_NAME], I've just checked with [PERSON_NAME]. He will get the letter …" at bounding box center [396, 238] width 236 height 23
click at [390, 244] on textarea "Hi [PERSON_NAME], I've just checked with [PERSON_NAME]. He says he will get the…" at bounding box center [396, 238] width 236 height 23
type textarea "Hi [PERSON_NAME], I've just checked with [PERSON_NAME]. He says he will get the…"
click at [526, 245] on button "submit" at bounding box center [524, 242] width 15 height 15
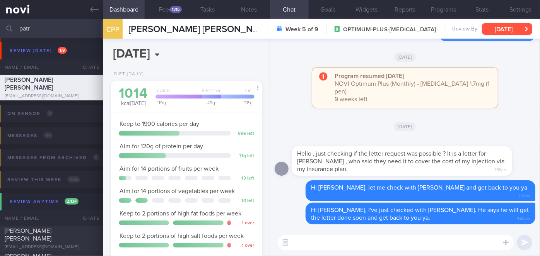
click at [521, 26] on button "[DATE]" at bounding box center [507, 29] width 50 height 12
click at [225, 62] on div "[DATE], 15 Oct Diet (Daily) 1014 kcal [DATE] Carbs Protein Fat 119 g 49 g 38 g …" at bounding box center [186, 148] width 167 height 218
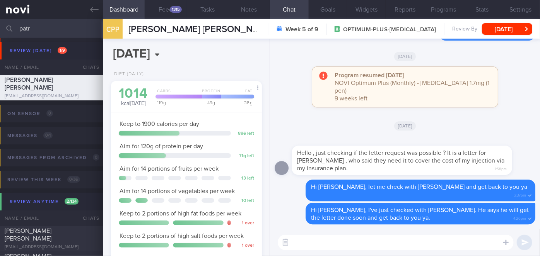
click at [62, 25] on input "patr" at bounding box center [270, 28] width 540 height 19
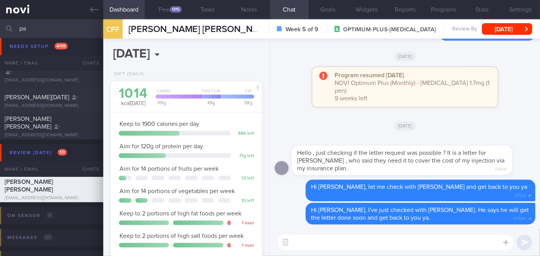
type input "p"
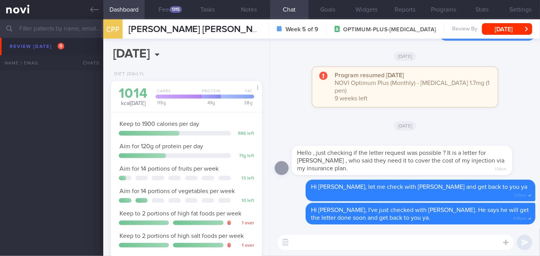
scroll to position [3305, 0]
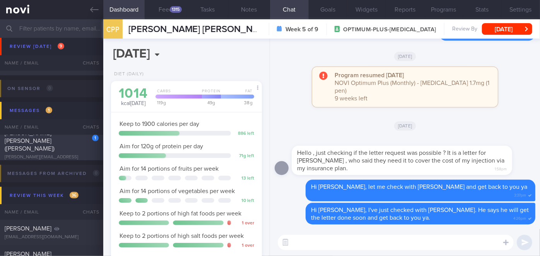
click at [62, 145] on div "[PERSON_NAME] [PERSON_NAME] ([PERSON_NAME])" at bounding box center [51, 141] width 92 height 23
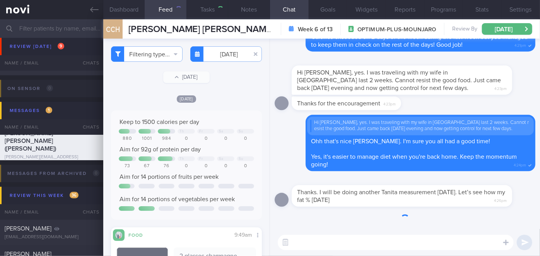
type input "Nil"
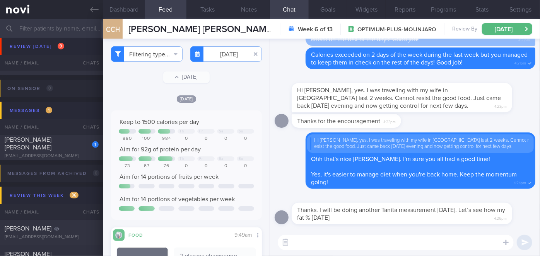
click at [372, 243] on textarea at bounding box center [396, 242] width 236 height 15
drag, startPoint x: 412, startPoint y: 244, endPoint x: 371, endPoint y: 244, distance: 40.6
click at [371, 244] on textarea "Okay, will follow up with you next week then👍" at bounding box center [396, 242] width 236 height 15
type textarea "Okay, will follow up with you [DATE]👍"
click at [520, 244] on button "submit" at bounding box center [524, 242] width 15 height 15
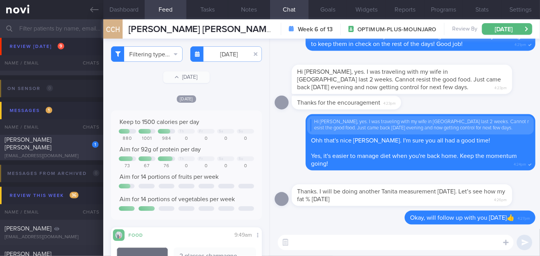
click at [72, 138] on div "1 [PERSON_NAME] [PERSON_NAME] [EMAIL_ADDRESS][DOMAIN_NAME] [DATE] OPTIMUM-PLUS-…" at bounding box center [270, 148] width 540 height 26
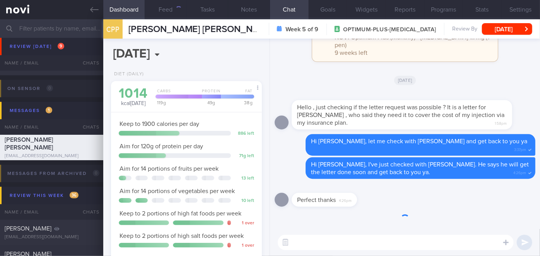
scroll to position [77, 132]
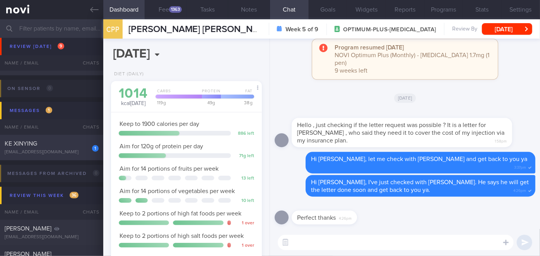
click at [72, 142] on div "KE XINYING" at bounding box center [51, 144] width 92 height 8
click at [72, 145] on div "KE XINYING" at bounding box center [51, 144] width 92 height 8
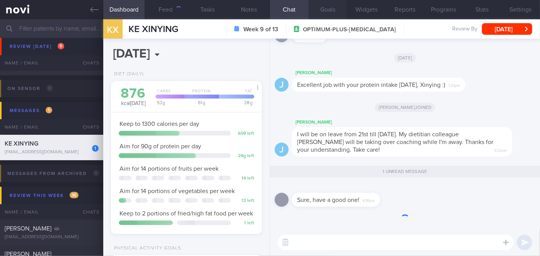
scroll to position [66, 132]
